Goal: Task Accomplishment & Management: Use online tool/utility

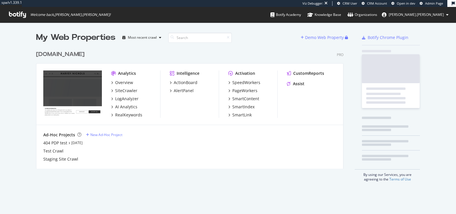
scroll to position [125, 312]
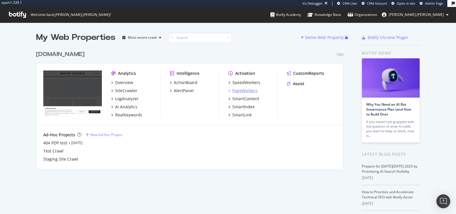
click at [248, 90] on div "PageWorkers" at bounding box center [244, 91] width 25 height 6
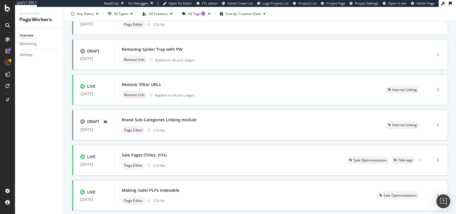
scroll to position [197, 0]
click at [183, 50] on div "Removing Spider Trap with PW" at bounding box center [265, 49] width 286 height 8
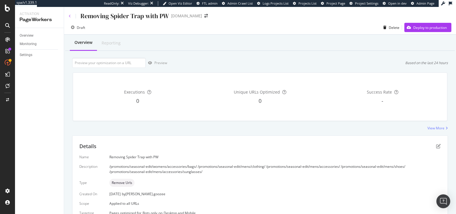
click at [69, 17] on icon at bounding box center [70, 15] width 2 height 3
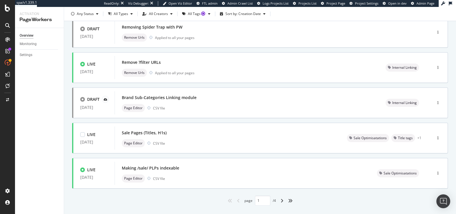
scroll to position [230, 0]
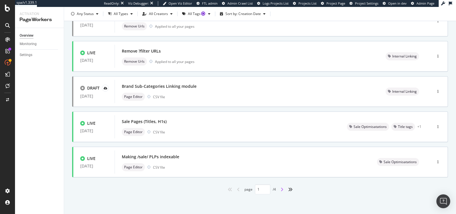
click at [281, 190] on icon "angle-right" at bounding box center [282, 189] width 3 height 5
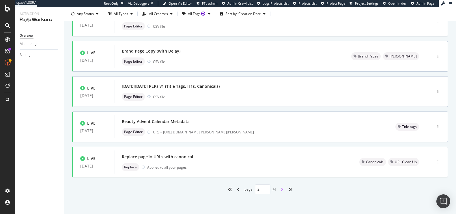
click at [282, 189] on icon "angle-right" at bounding box center [282, 189] width 3 height 5
type input "3"
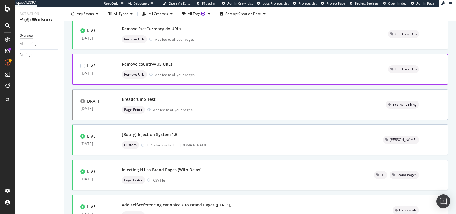
scroll to position [48, 0]
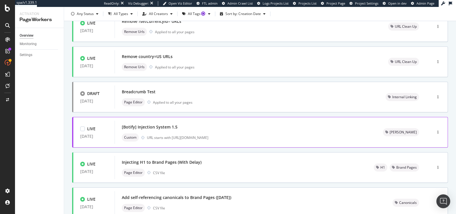
click at [245, 125] on div "[Botify] Injection System 1.5" at bounding box center [245, 127] width 247 height 8
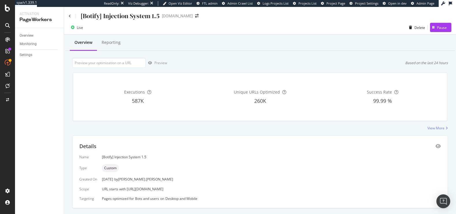
scroll to position [14, 0]
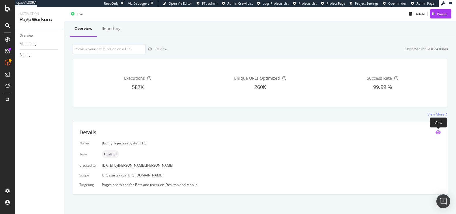
click at [438, 132] on icon "eye" at bounding box center [438, 132] width 5 height 5
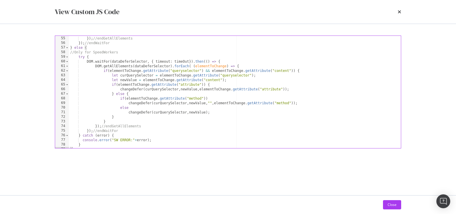
scroll to position [252, 0]
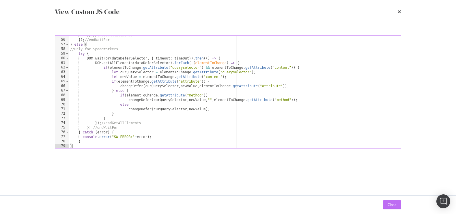
click at [389, 209] on button "Close" at bounding box center [392, 204] width 18 height 9
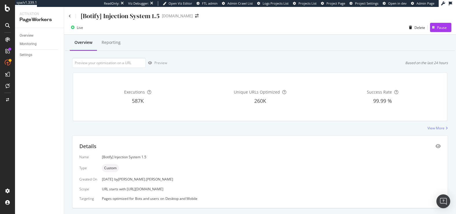
scroll to position [14, 0]
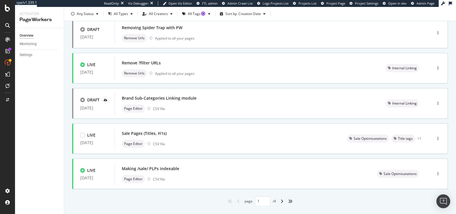
scroll to position [220, 0]
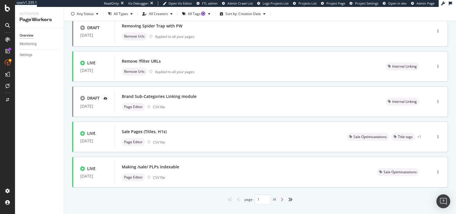
click at [281, 200] on icon "angle-right" at bounding box center [282, 199] width 3 height 5
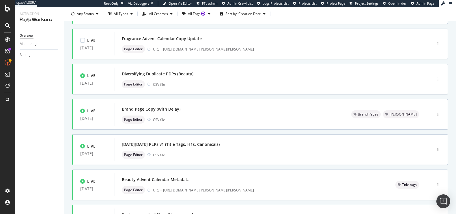
scroll to position [230, 0]
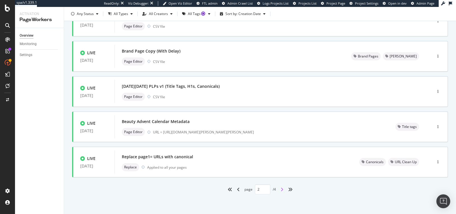
click at [282, 189] on icon "angle-right" at bounding box center [282, 189] width 3 height 5
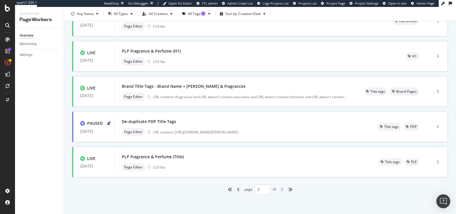
type input "3"
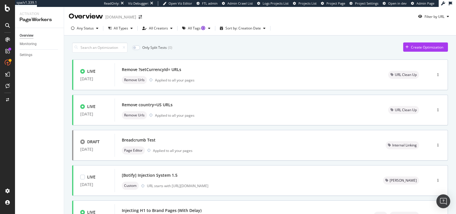
scroll to position [10, 0]
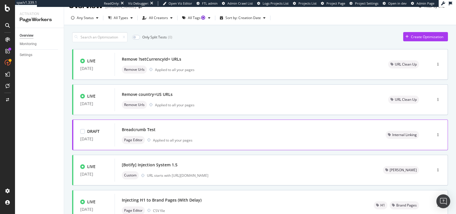
click at [143, 124] on div "Breadcrumb Test Page Editor Applied to all your pages" at bounding box center [247, 134] width 264 height 23
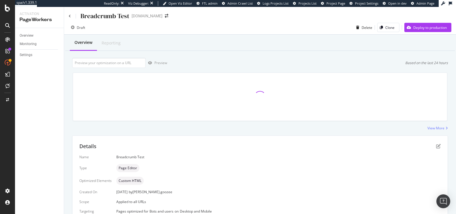
scroll to position [26, 0]
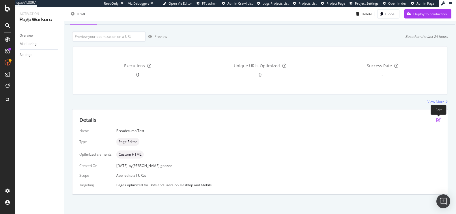
click at [439, 119] on icon "pen-to-square" at bounding box center [438, 120] width 5 height 5
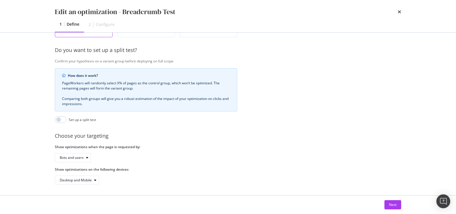
scroll to position [132, 0]
click at [389, 205] on button "Next" at bounding box center [393, 204] width 17 height 9
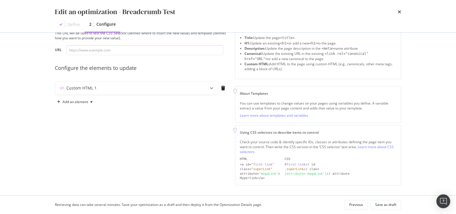
scroll to position [11, 0]
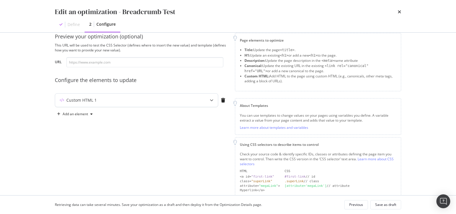
click at [135, 96] on div "Custom HTML 1" at bounding box center [136, 100] width 163 height 13
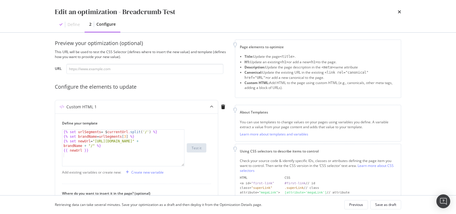
scroll to position [0, 0]
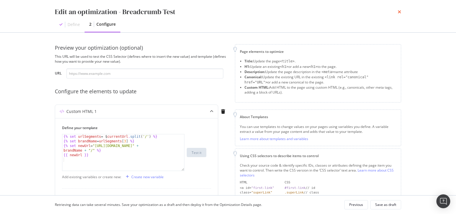
click at [399, 11] on icon "times" at bounding box center [399, 12] width 3 height 5
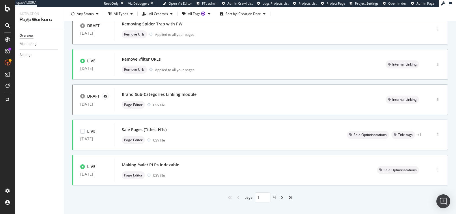
scroll to position [230, 0]
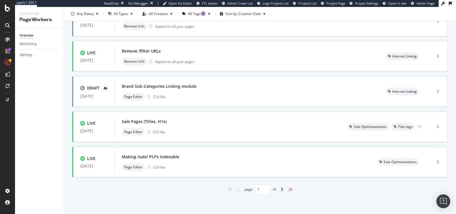
click at [290, 188] on icon "angles-right" at bounding box center [290, 189] width 5 height 5
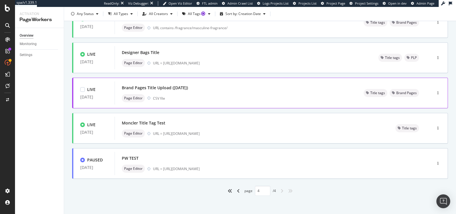
scroll to position [89, 0]
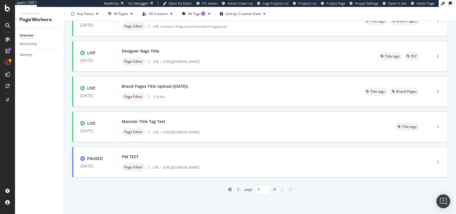
click at [237, 189] on icon "angle-left" at bounding box center [238, 189] width 3 height 5
type input "3"
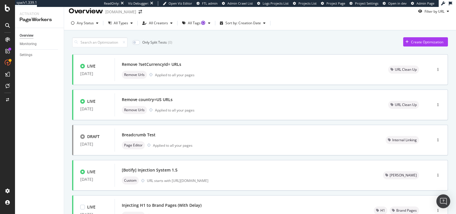
scroll to position [0, 0]
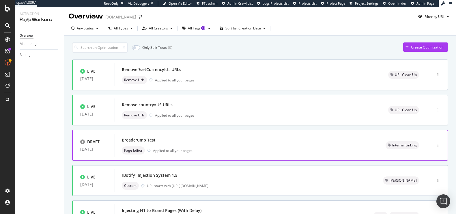
click at [135, 137] on div "Breadcrumb Test" at bounding box center [139, 140] width 34 height 6
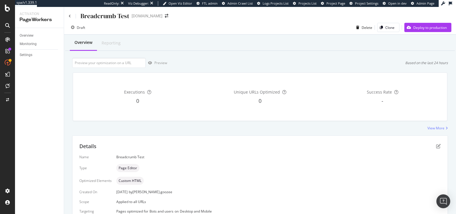
click at [135, 137] on div "Details Name Breadcrumb Test Type Page Editor Optimized Elements Custom HTML Cr…" at bounding box center [259, 178] width 375 height 85
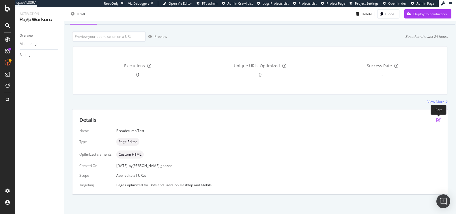
click at [437, 119] on icon "pen-to-square" at bounding box center [438, 120] width 5 height 5
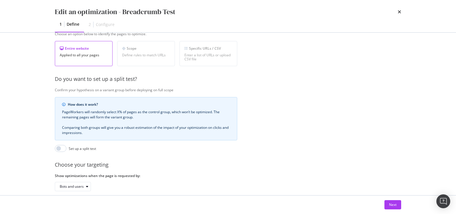
scroll to position [132, 0]
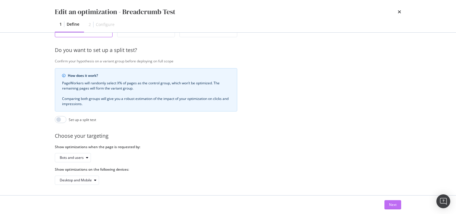
click at [396, 206] on div "Next" at bounding box center [393, 204] width 8 height 5
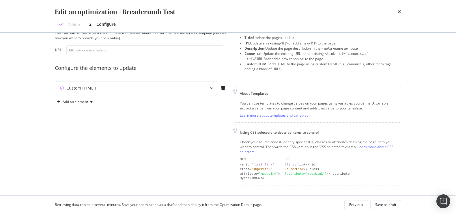
click at [94, 88] on div "Custom HTML 1" at bounding box center [81, 88] width 30 height 6
